Goal: Task Accomplishment & Management: Manage account settings

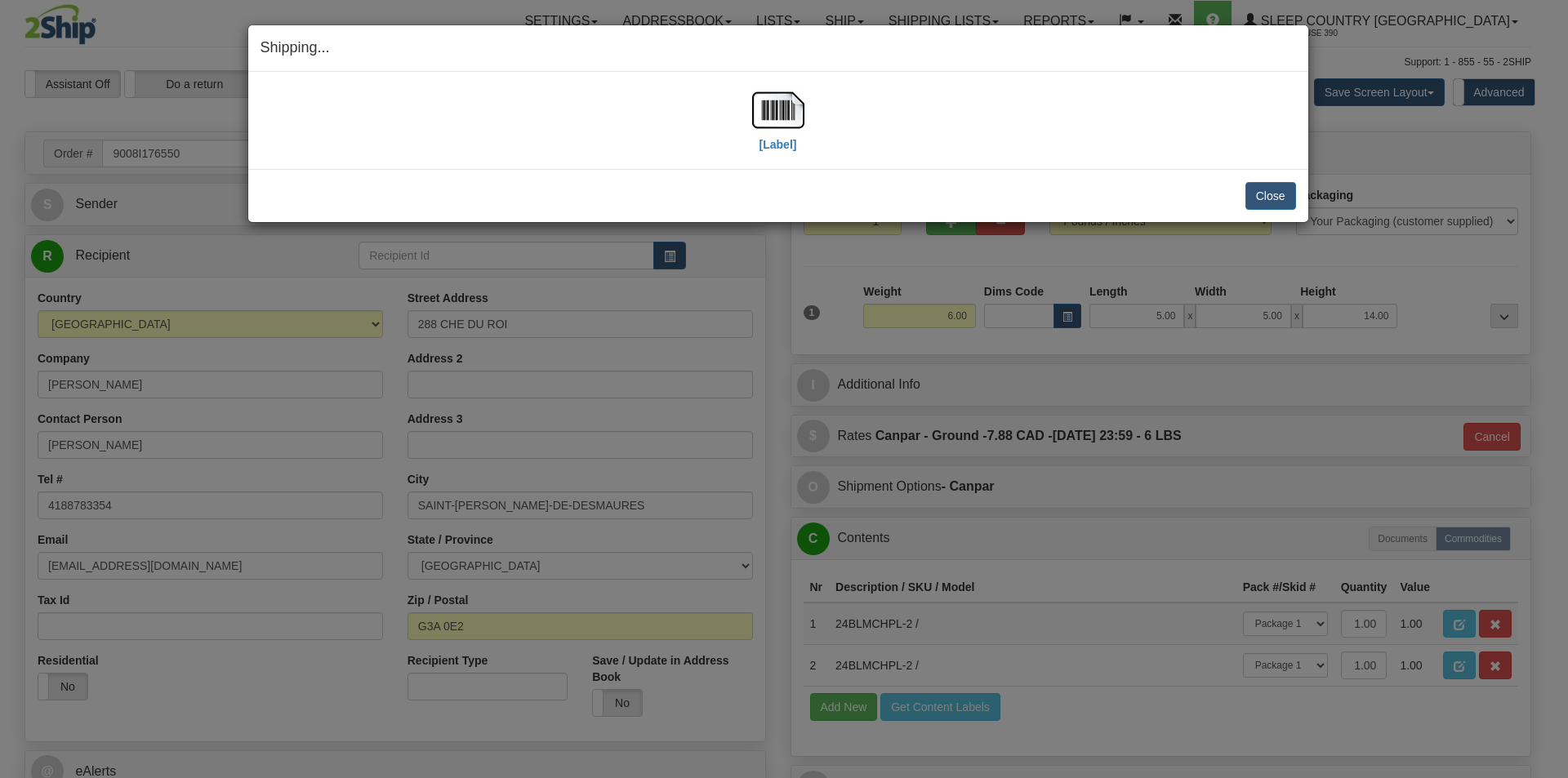
select select "0"
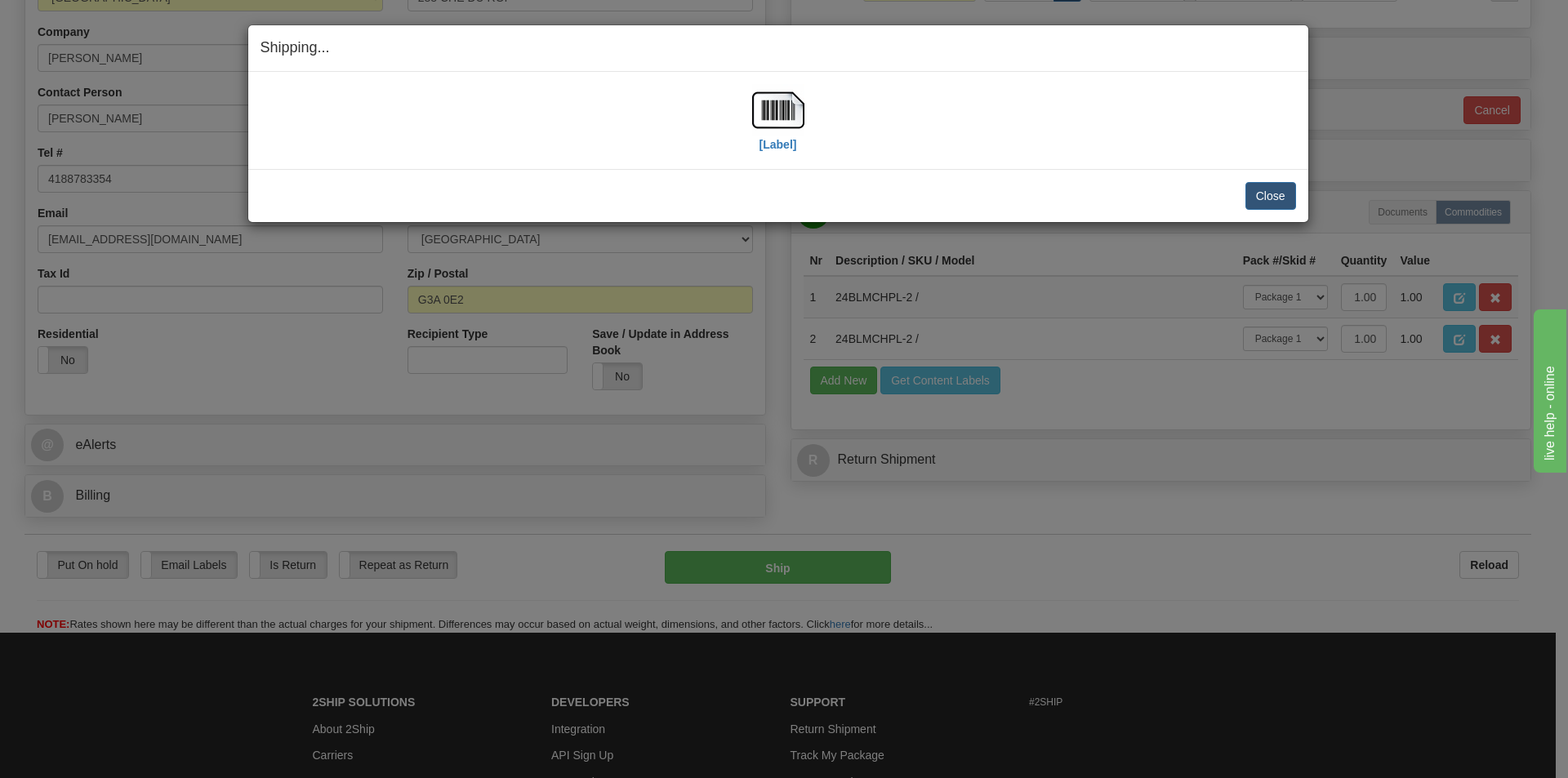
scroll to position [327, 0]
click at [1258, 194] on button "Close" at bounding box center [1270, 195] width 50 height 27
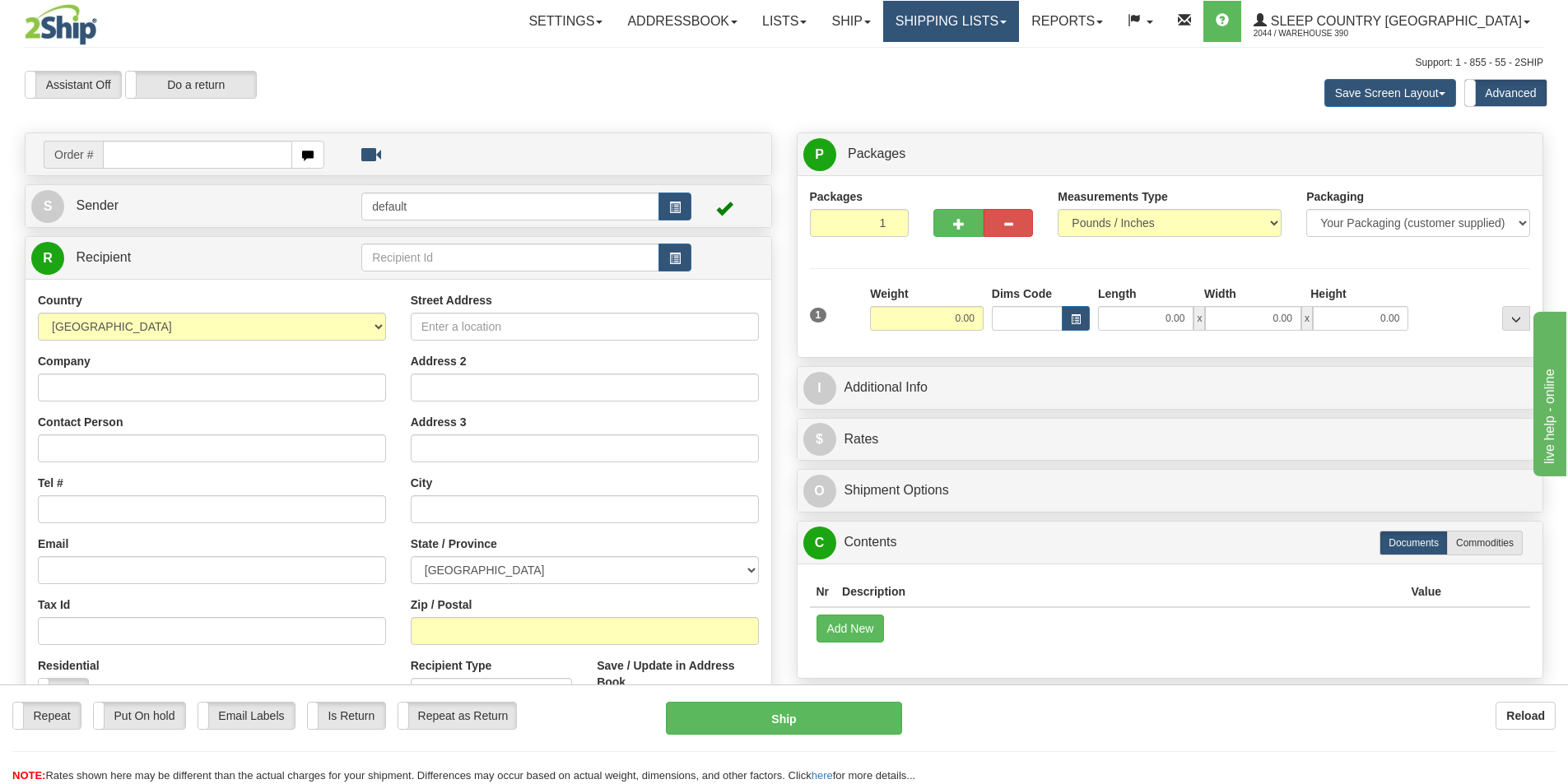
click at [1019, 17] on link "Shipping lists" at bounding box center [951, 21] width 136 height 41
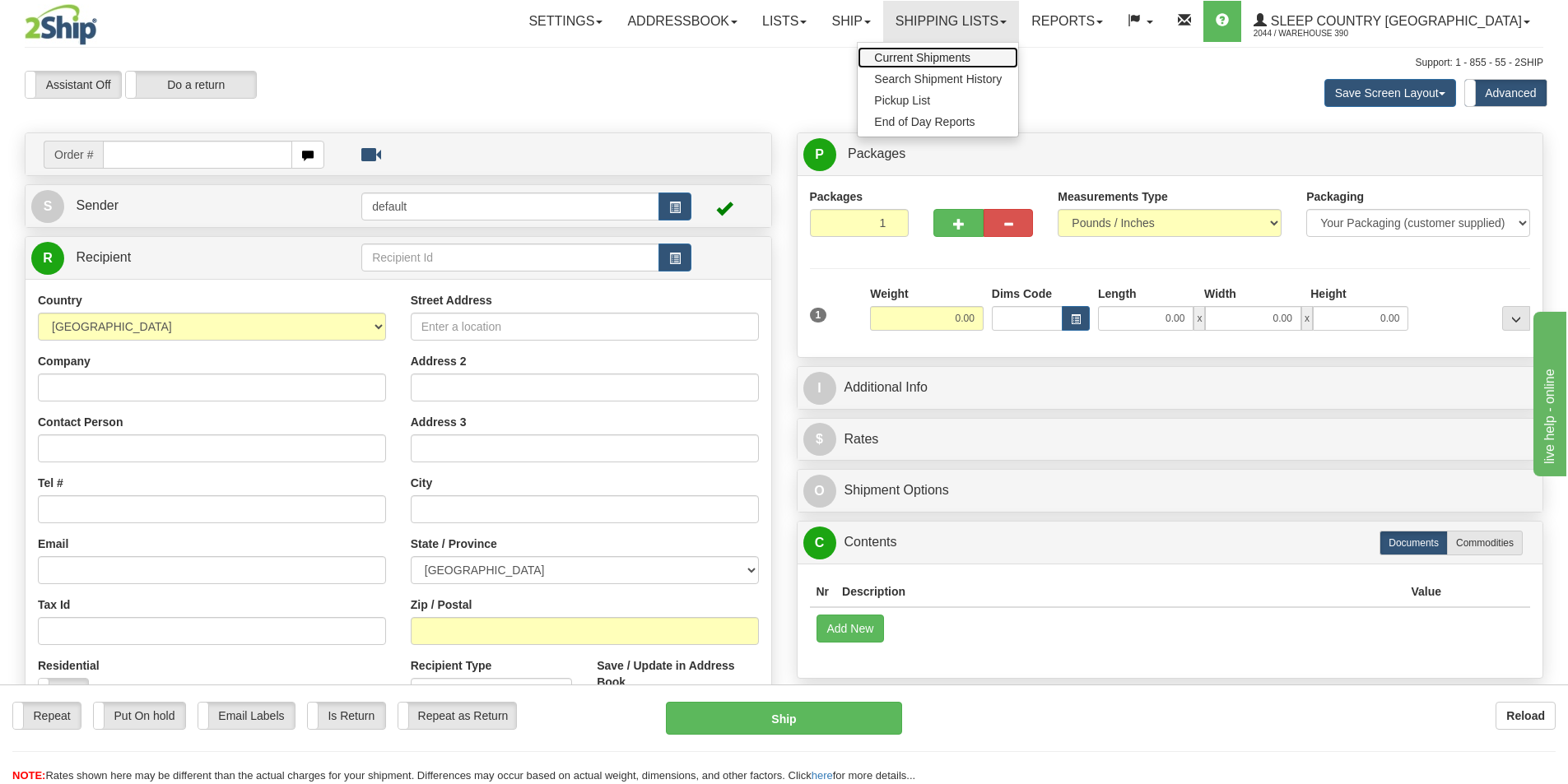
click at [970, 55] on span "Current Shipments" at bounding box center [922, 57] width 96 height 13
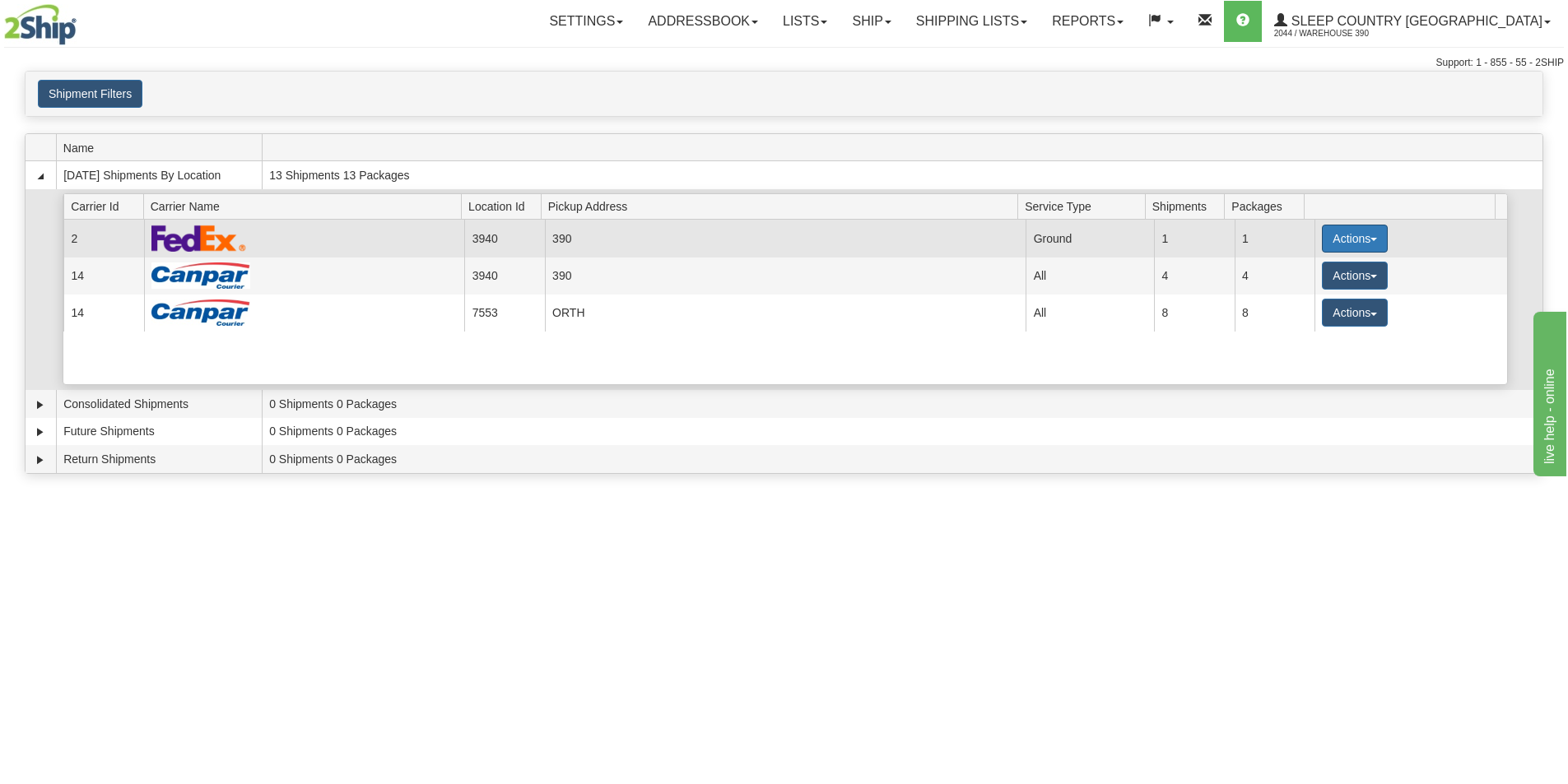
click at [1361, 235] on button "Actions" at bounding box center [1354, 238] width 66 height 28
click at [1308, 294] on span "Close" at bounding box center [1291, 290] width 38 height 11
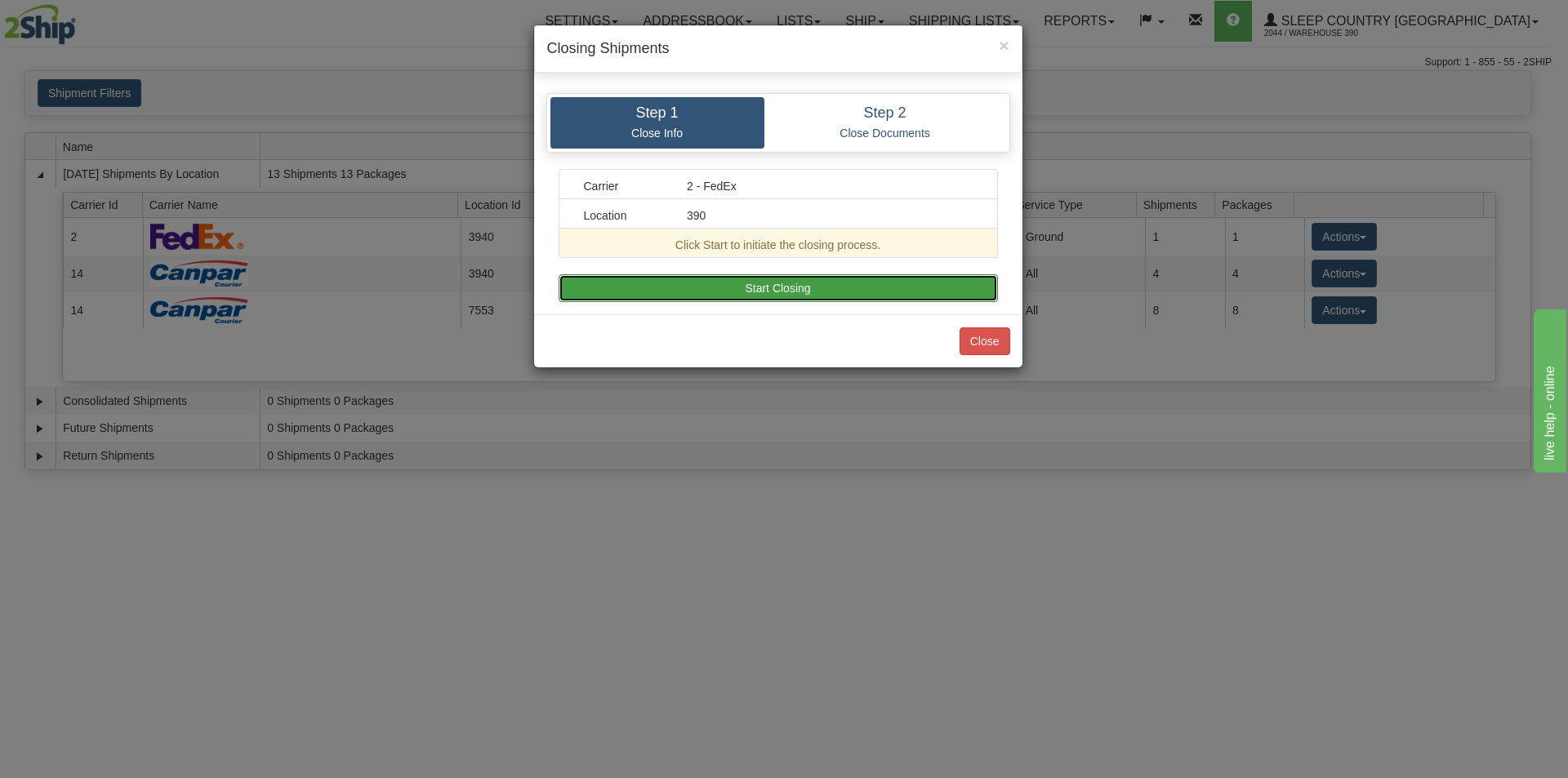
click at [891, 287] on button "Start Closing" at bounding box center [779, 288] width 440 height 27
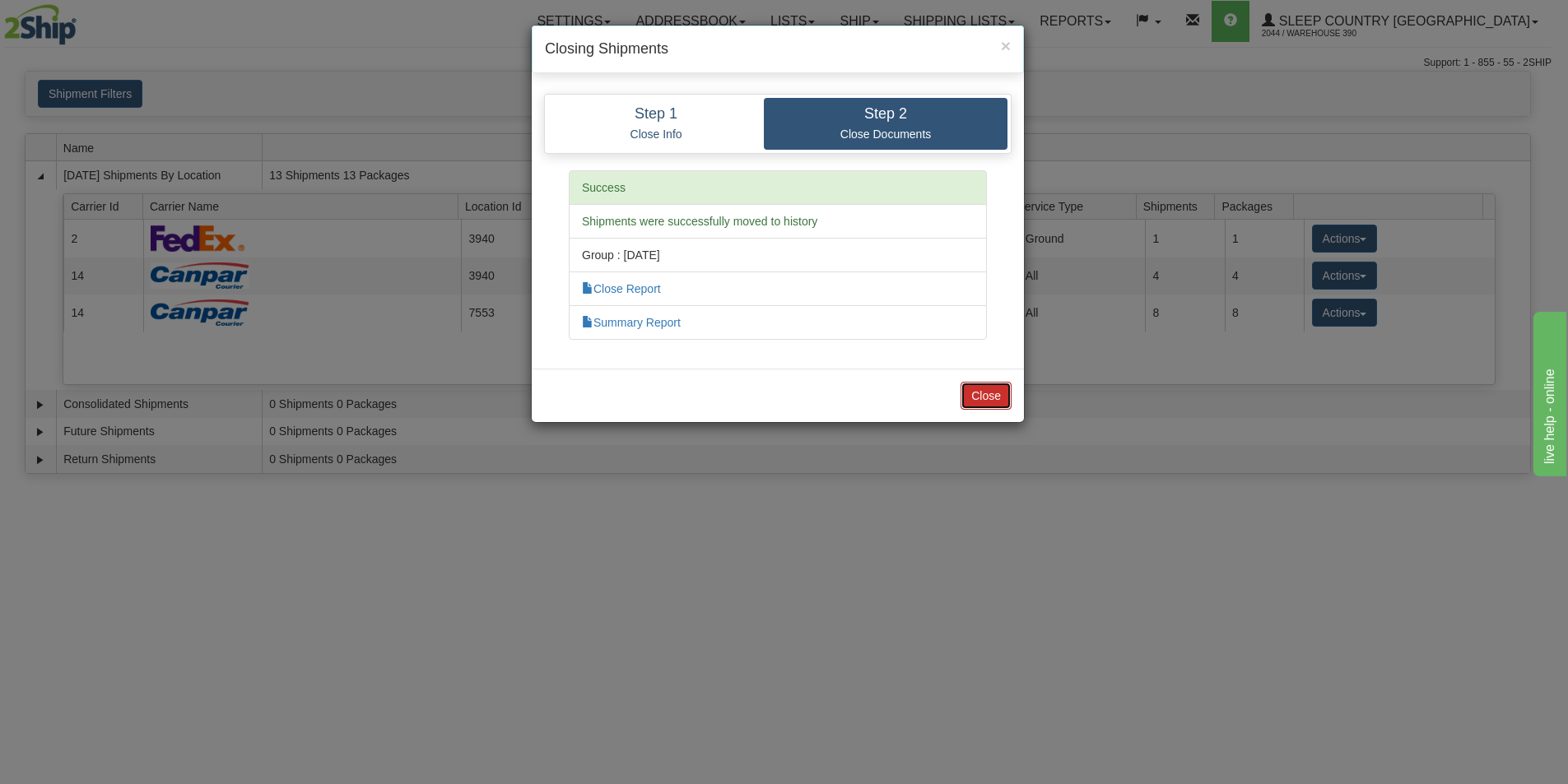
drag, startPoint x: 975, startPoint y: 396, endPoint x: 995, endPoint y: 395, distance: 20.0
click at [975, 396] on button "Close" at bounding box center [985, 395] width 51 height 28
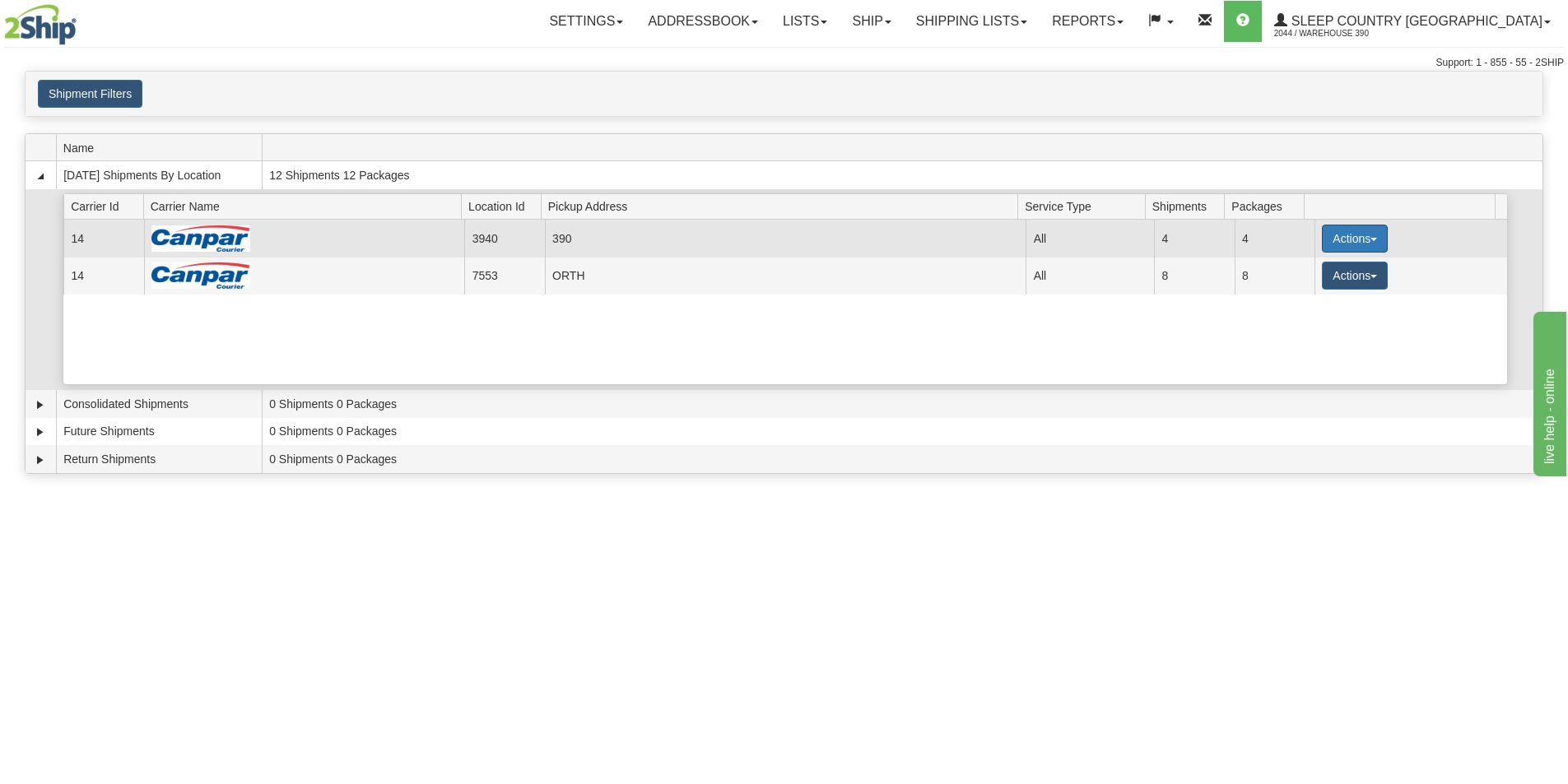
click at [1367, 235] on button "Actions" at bounding box center [1354, 238] width 66 height 28
click at [1293, 294] on span "Close" at bounding box center [1291, 290] width 38 height 11
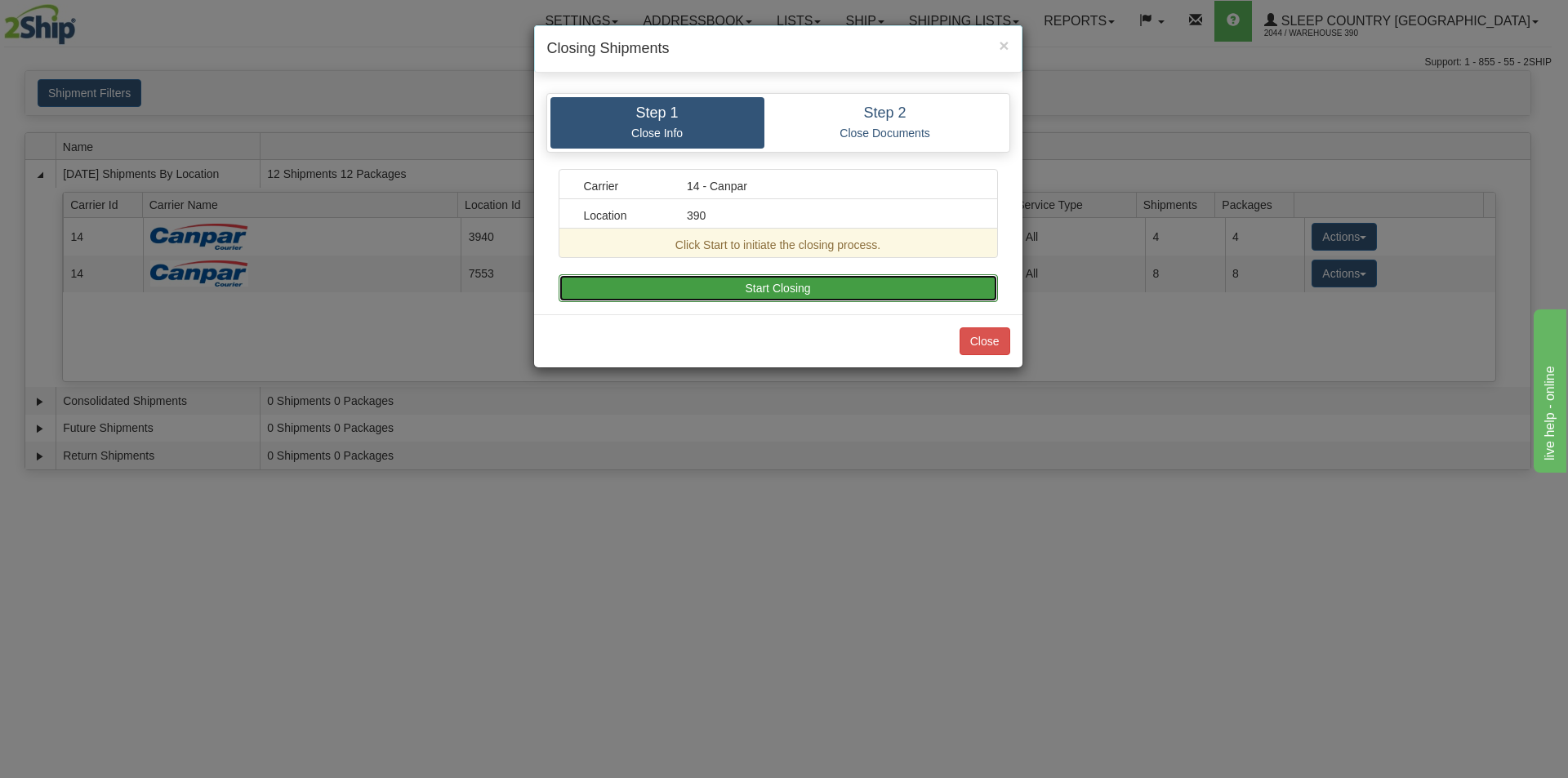
click at [785, 299] on button "Start Closing" at bounding box center [779, 288] width 440 height 27
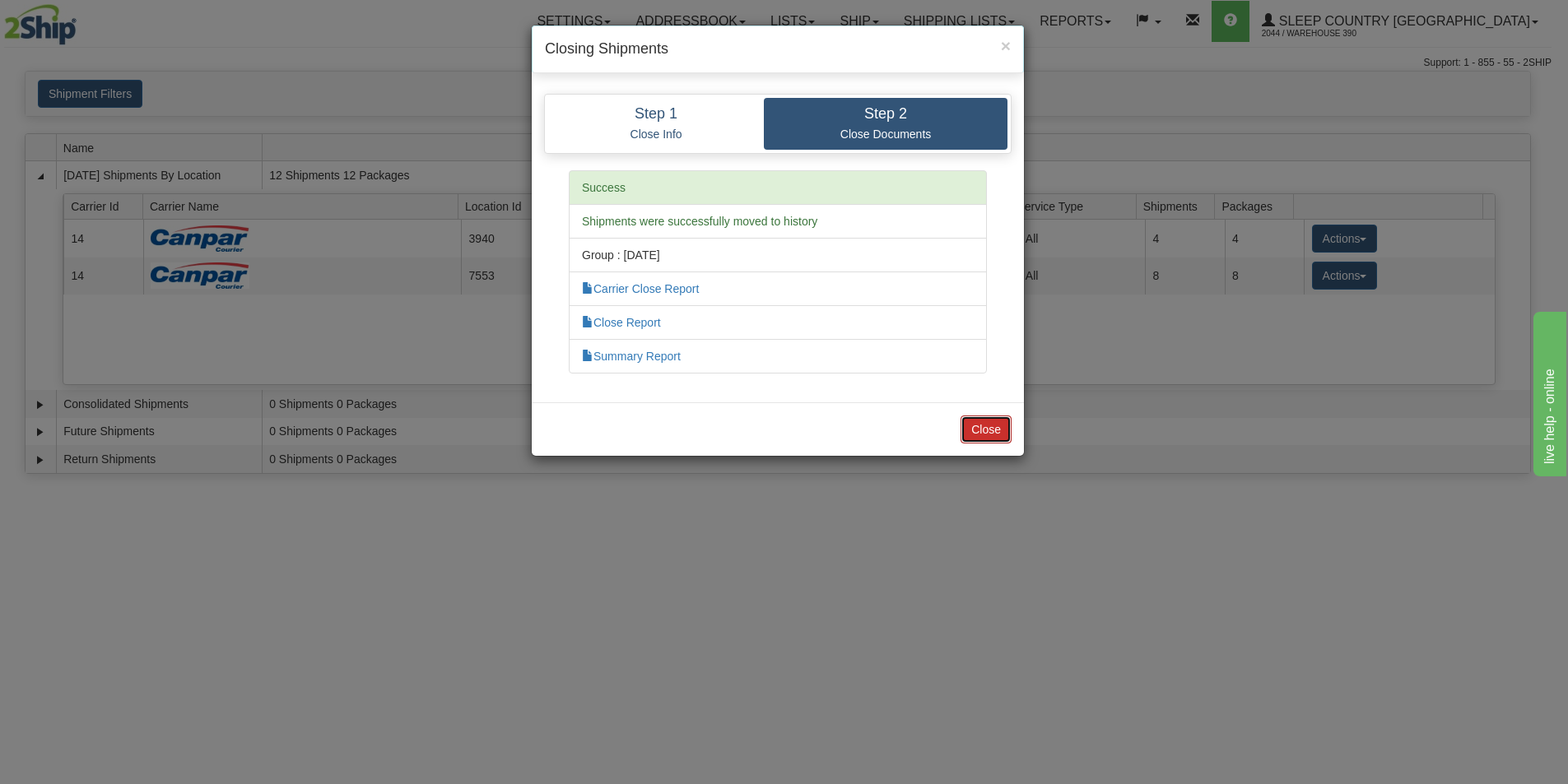
click at [984, 420] on button "Close" at bounding box center [985, 429] width 51 height 28
